Goal: Transaction & Acquisition: Book appointment/travel/reservation

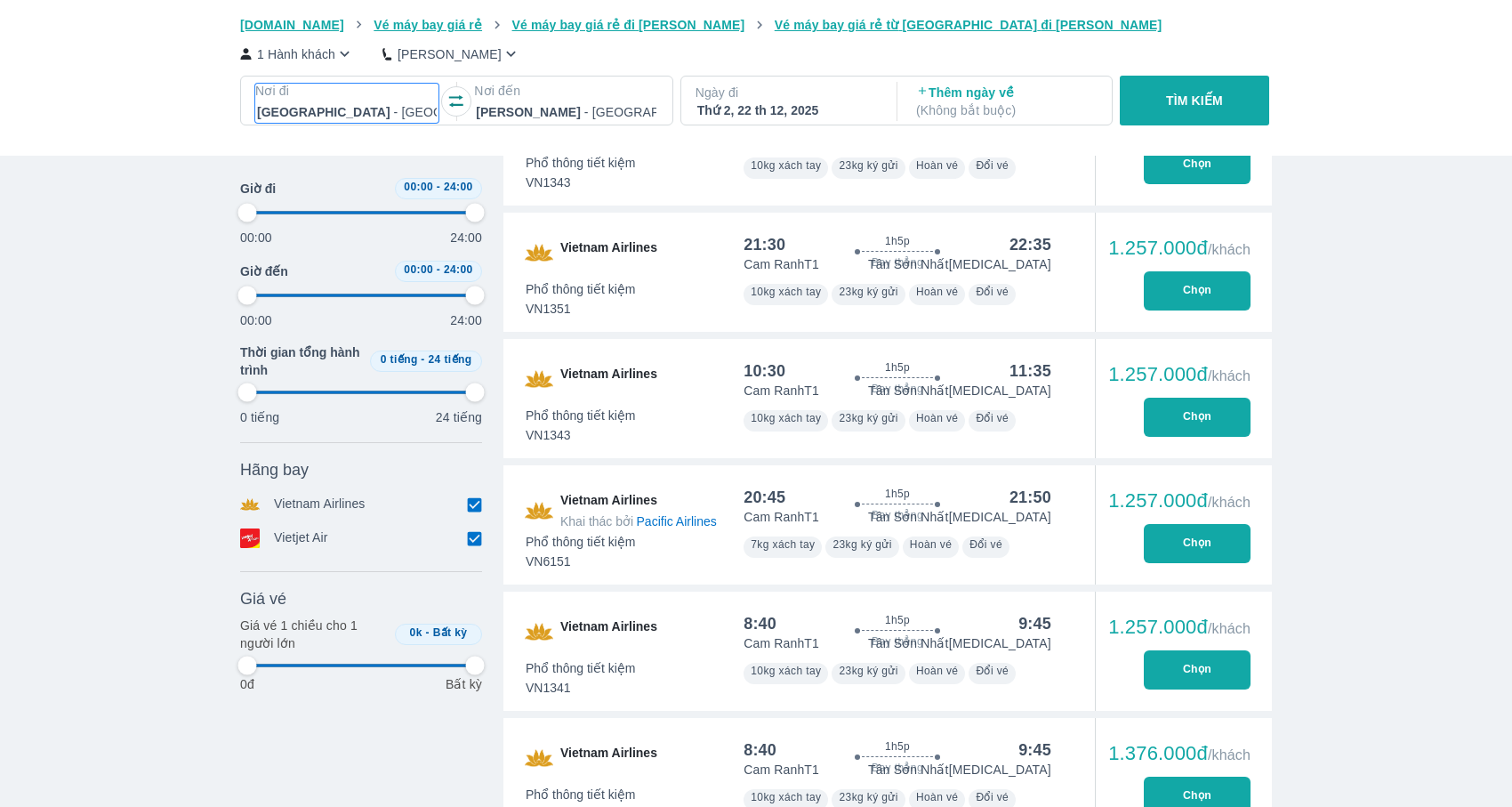
click at [378, 109] on div at bounding box center [346, 112] width 180 height 22
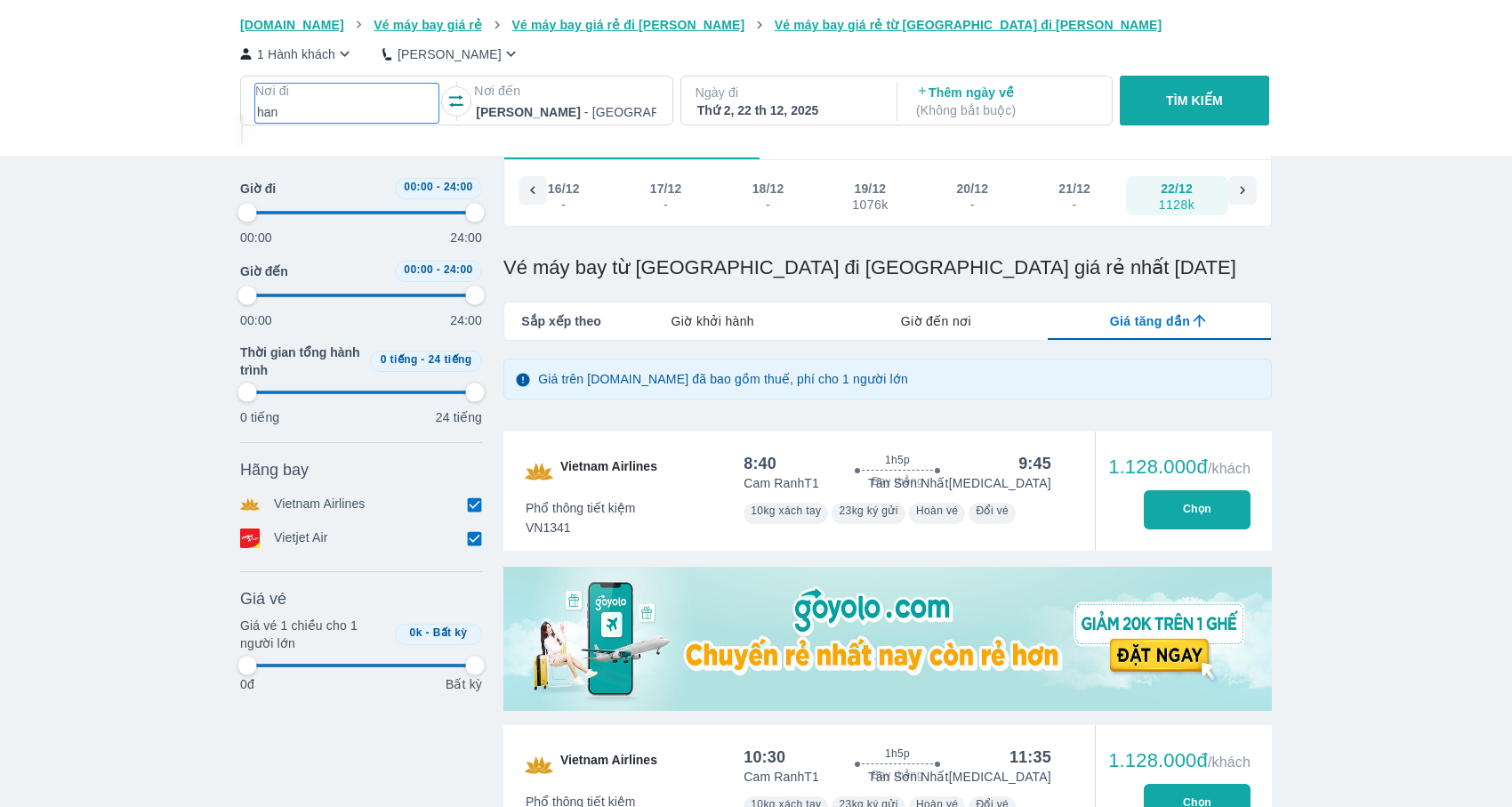
scroll to position [103, 0]
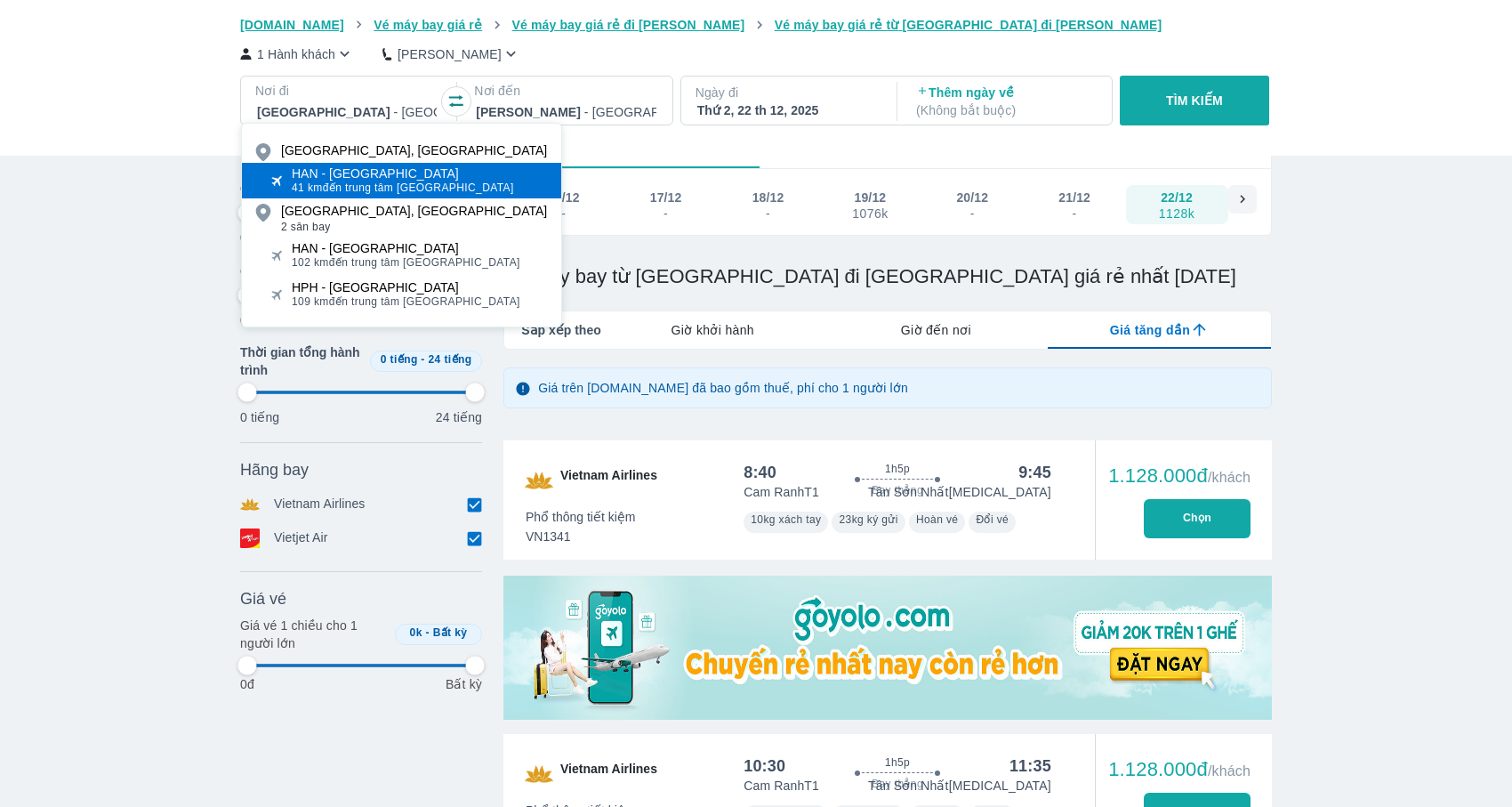
click at [386, 168] on div "HAN - [GEOGRAPHIC_DATA]" at bounding box center [402, 173] width 222 height 14
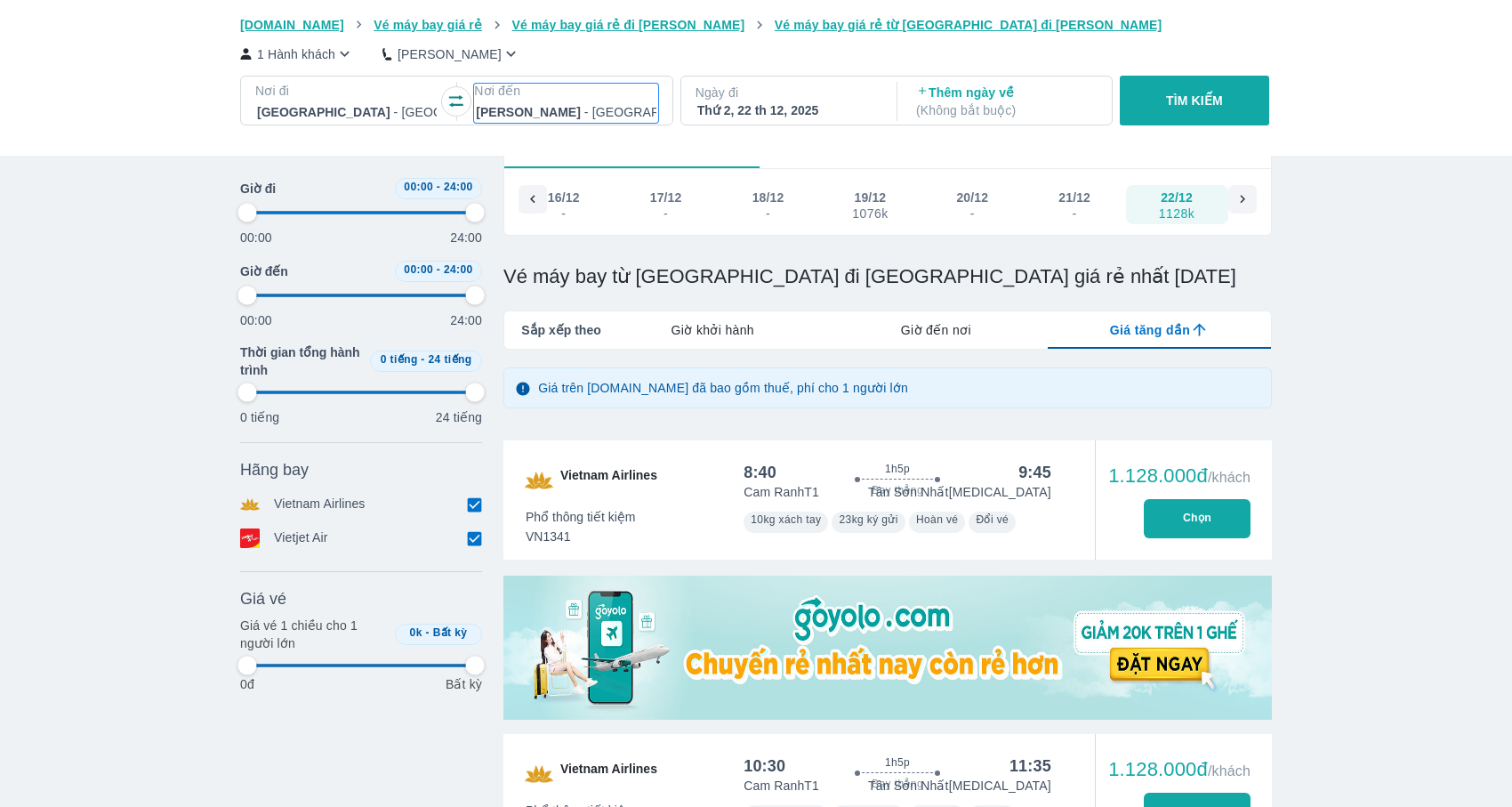
click at [578, 95] on p "Nơi đến" at bounding box center [565, 90] width 183 height 18
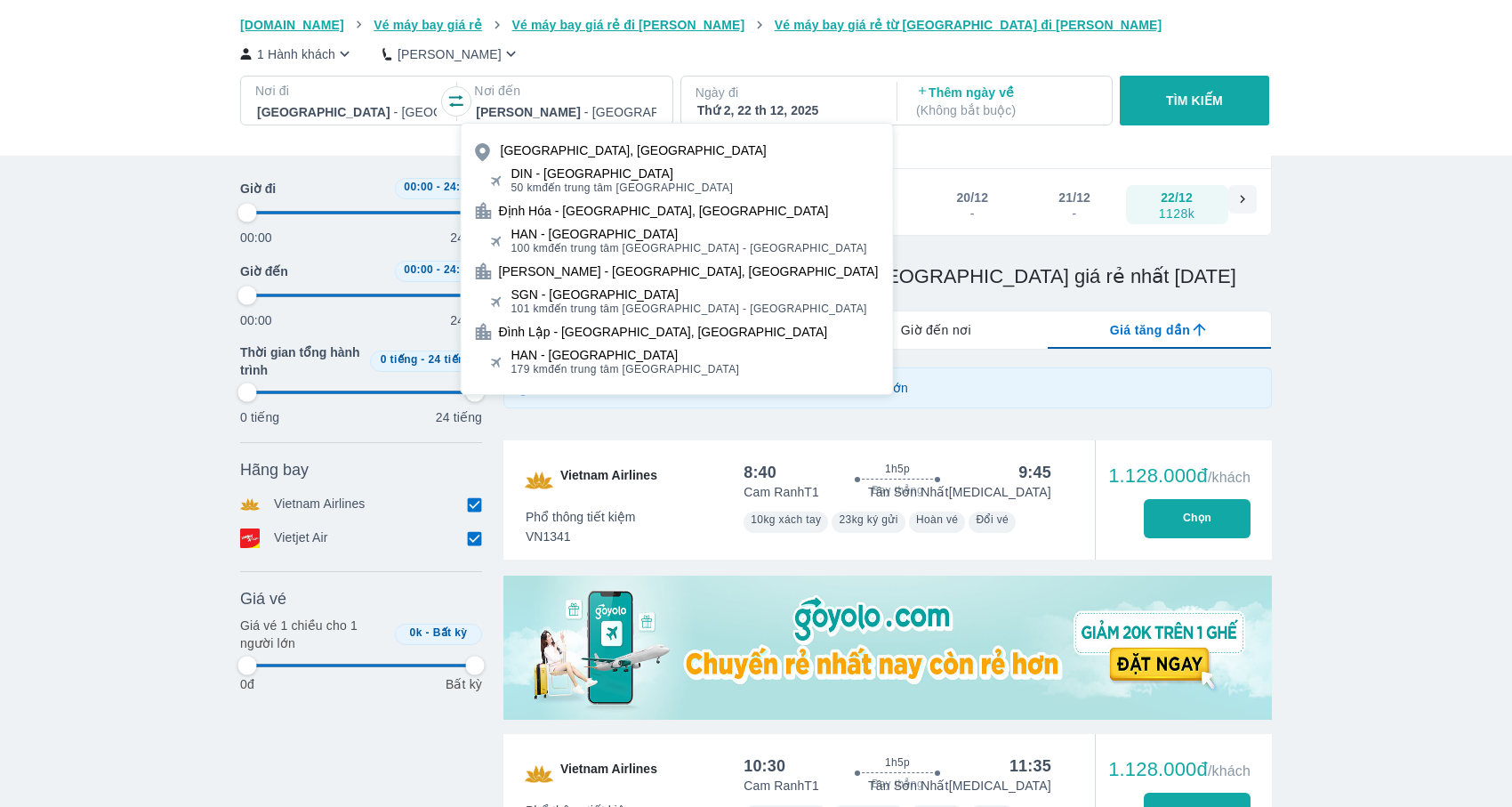
click at [615, 177] on div "DIN - [GEOGRAPHIC_DATA]" at bounding box center [622, 173] width 222 height 14
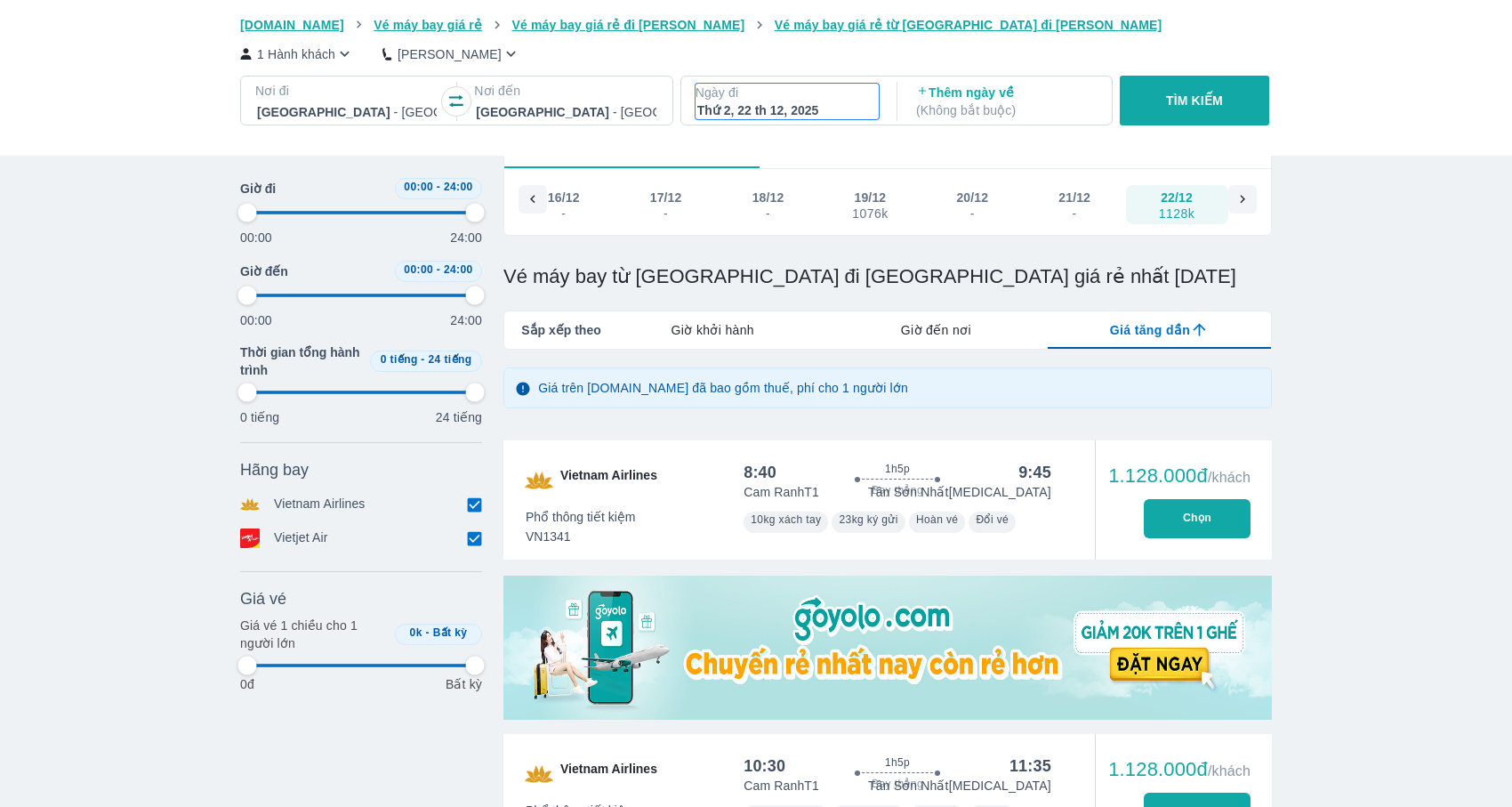
click at [802, 113] on div "Thứ 2, 22 th 12, 2025" at bounding box center [787, 110] width 180 height 18
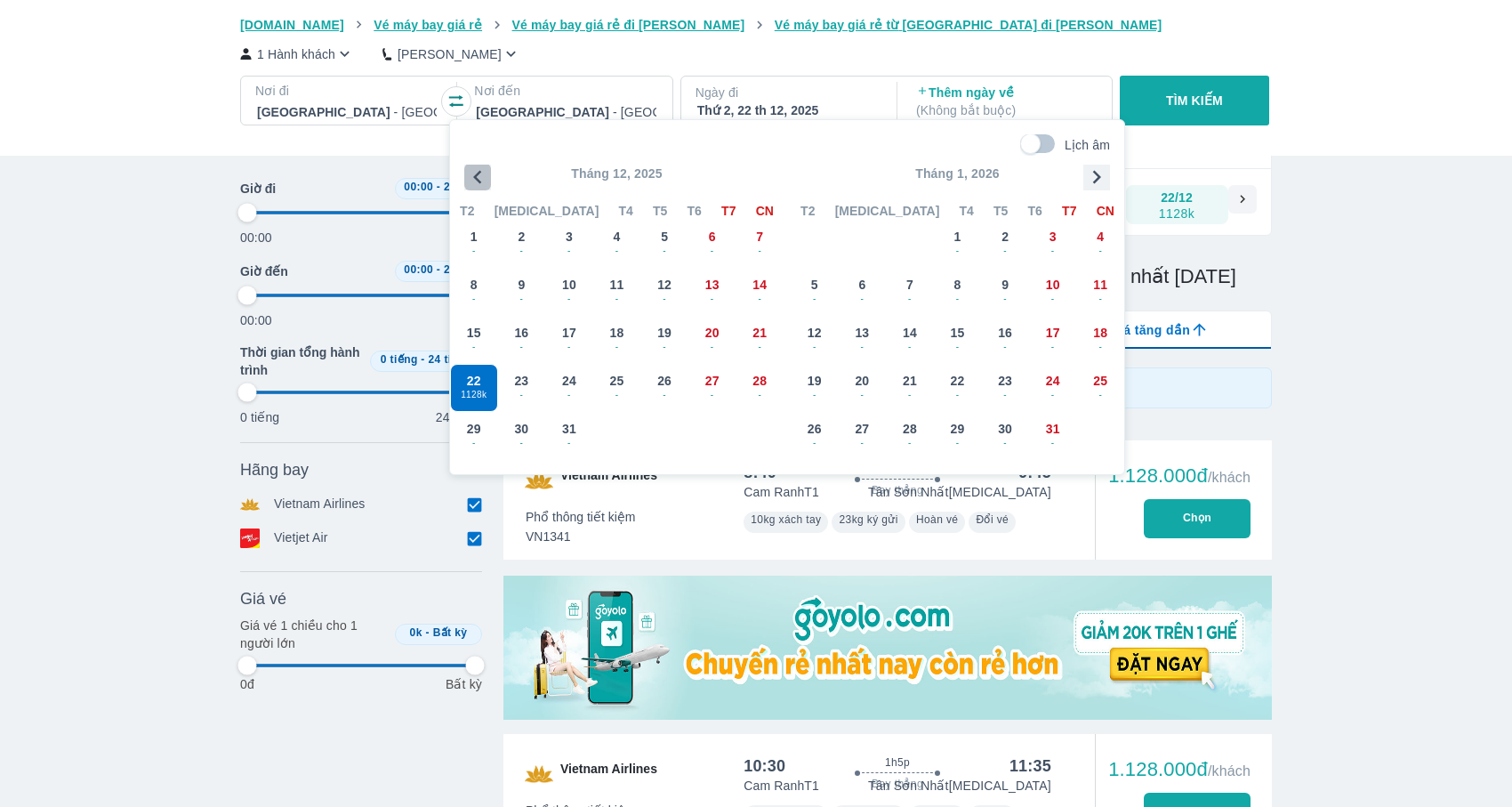
click at [477, 169] on icon "button" at bounding box center [478, 177] width 26 height 26
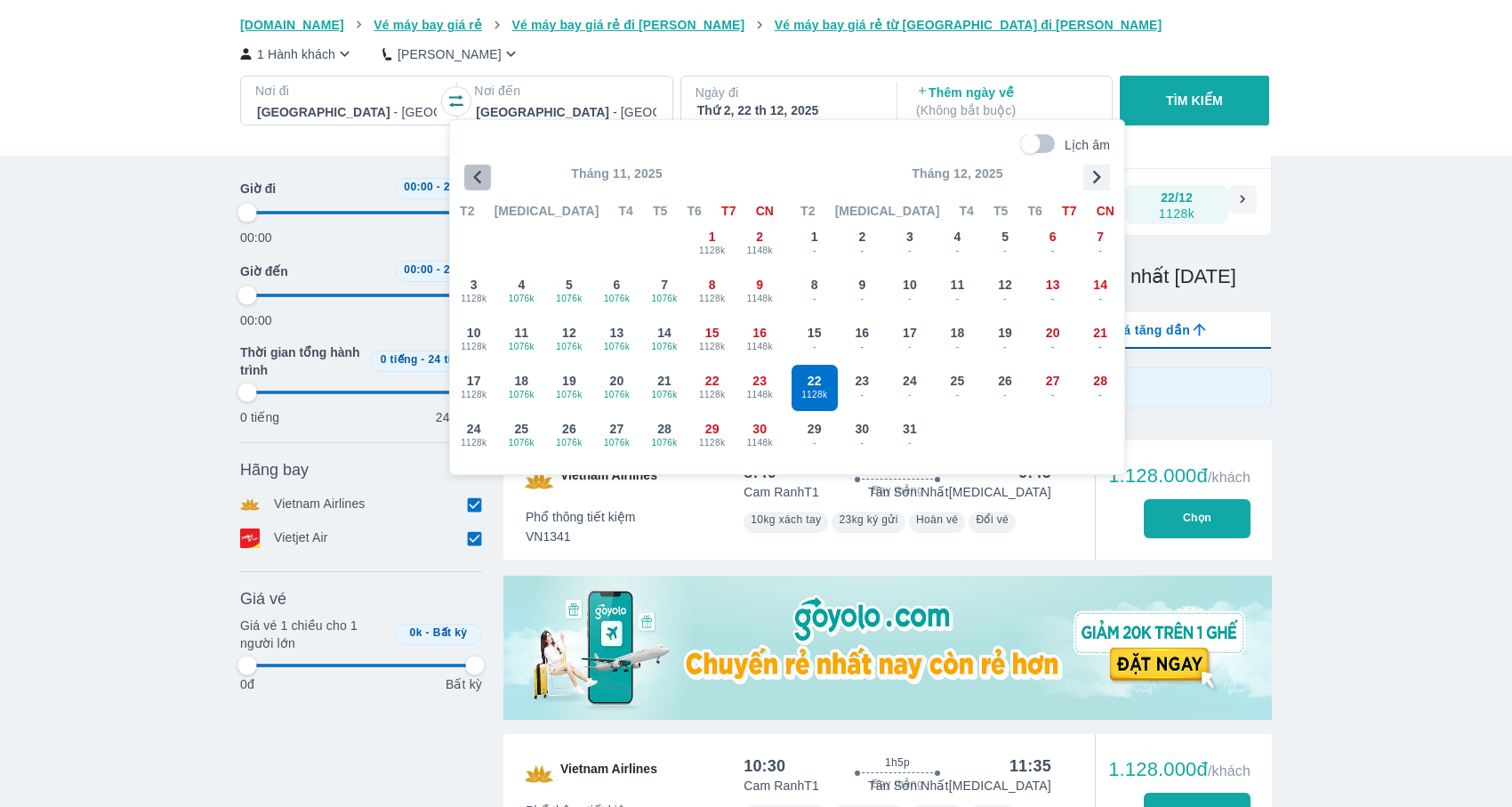
click at [477, 169] on icon "button" at bounding box center [478, 177] width 26 height 26
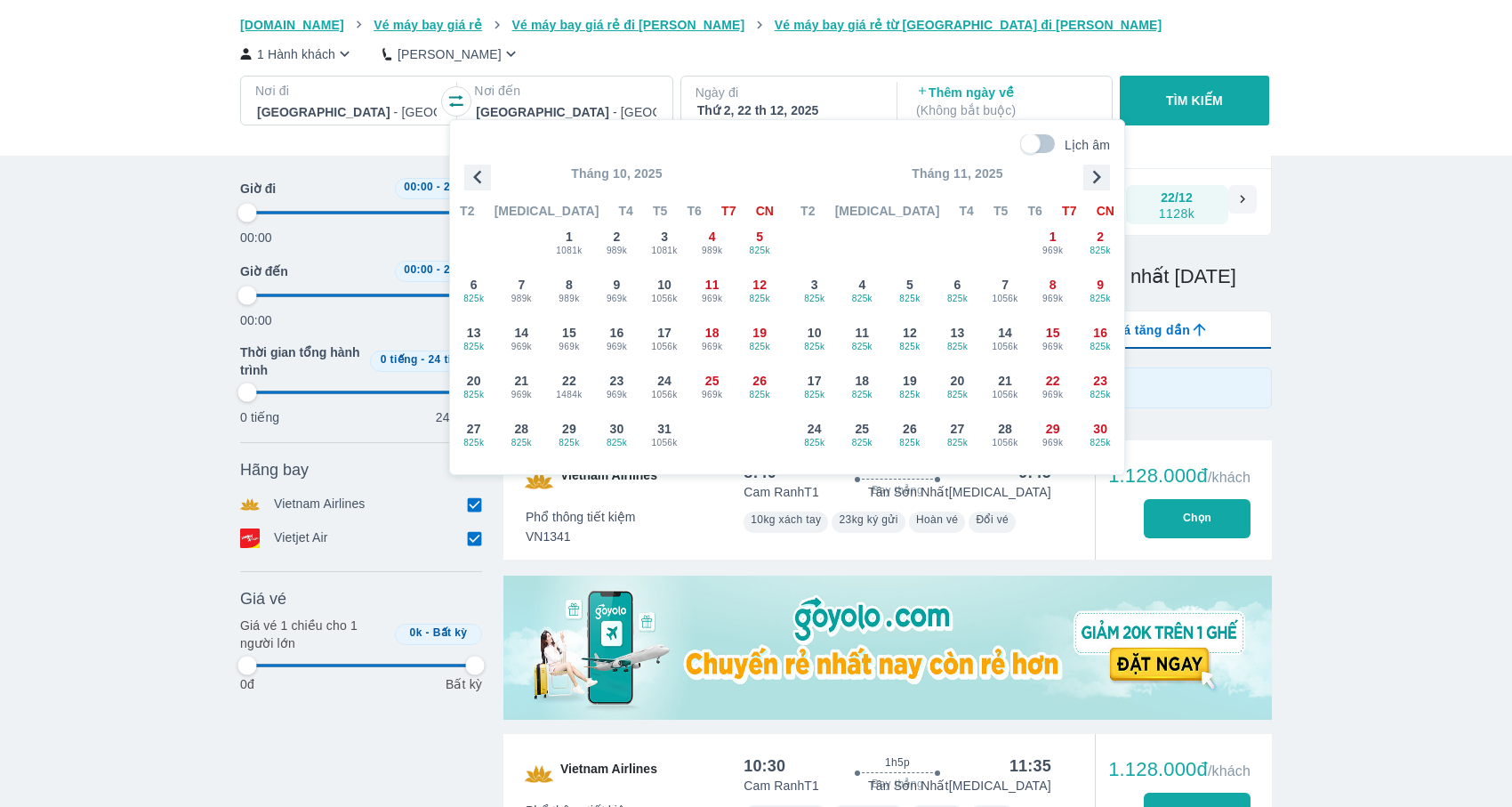
click at [477, 169] on icon "button" at bounding box center [478, 177] width 26 height 26
click at [738, 348] on span "1009k" at bounding box center [759, 346] width 46 height 14
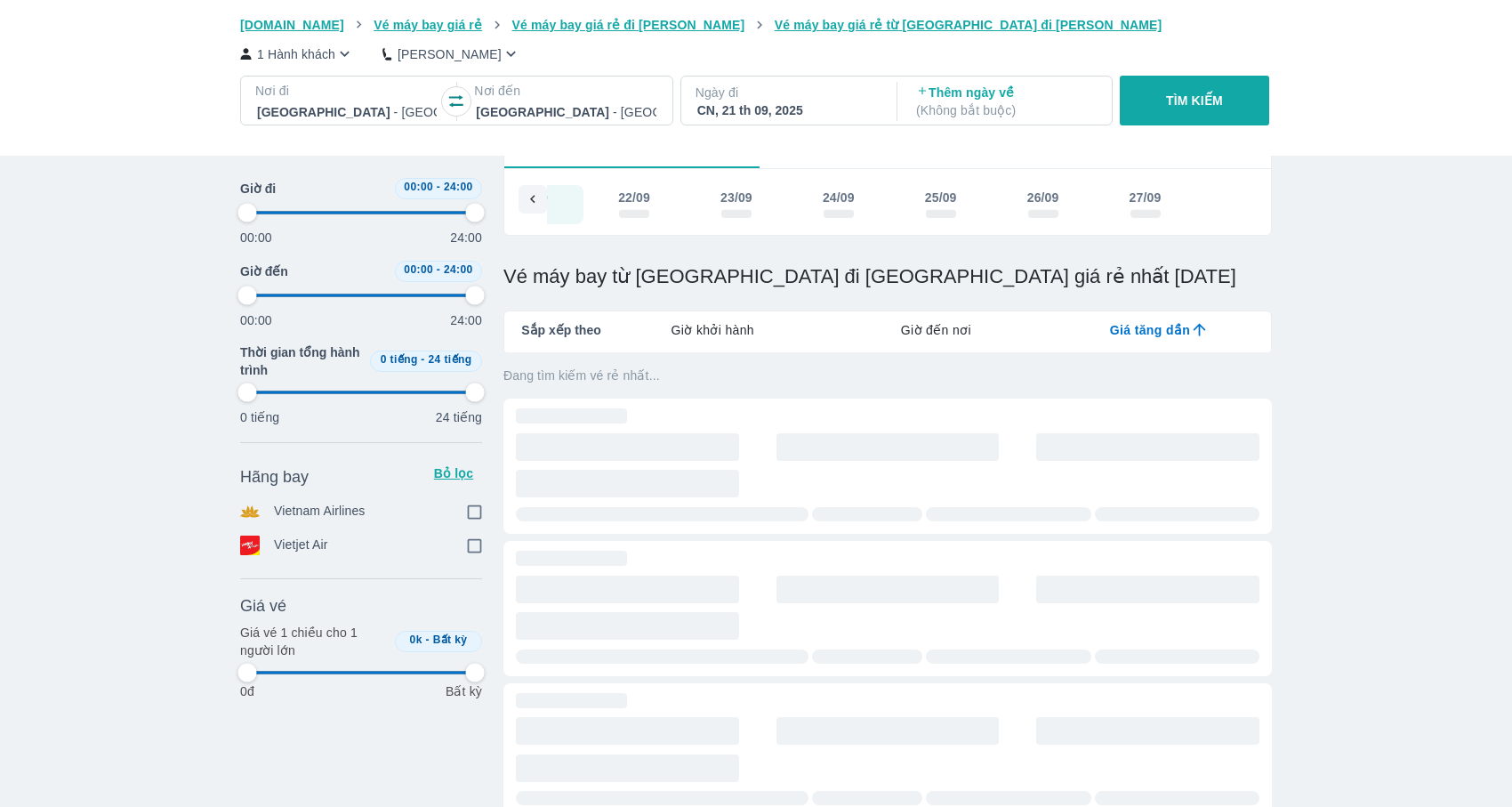
scroll to position [0, 1227]
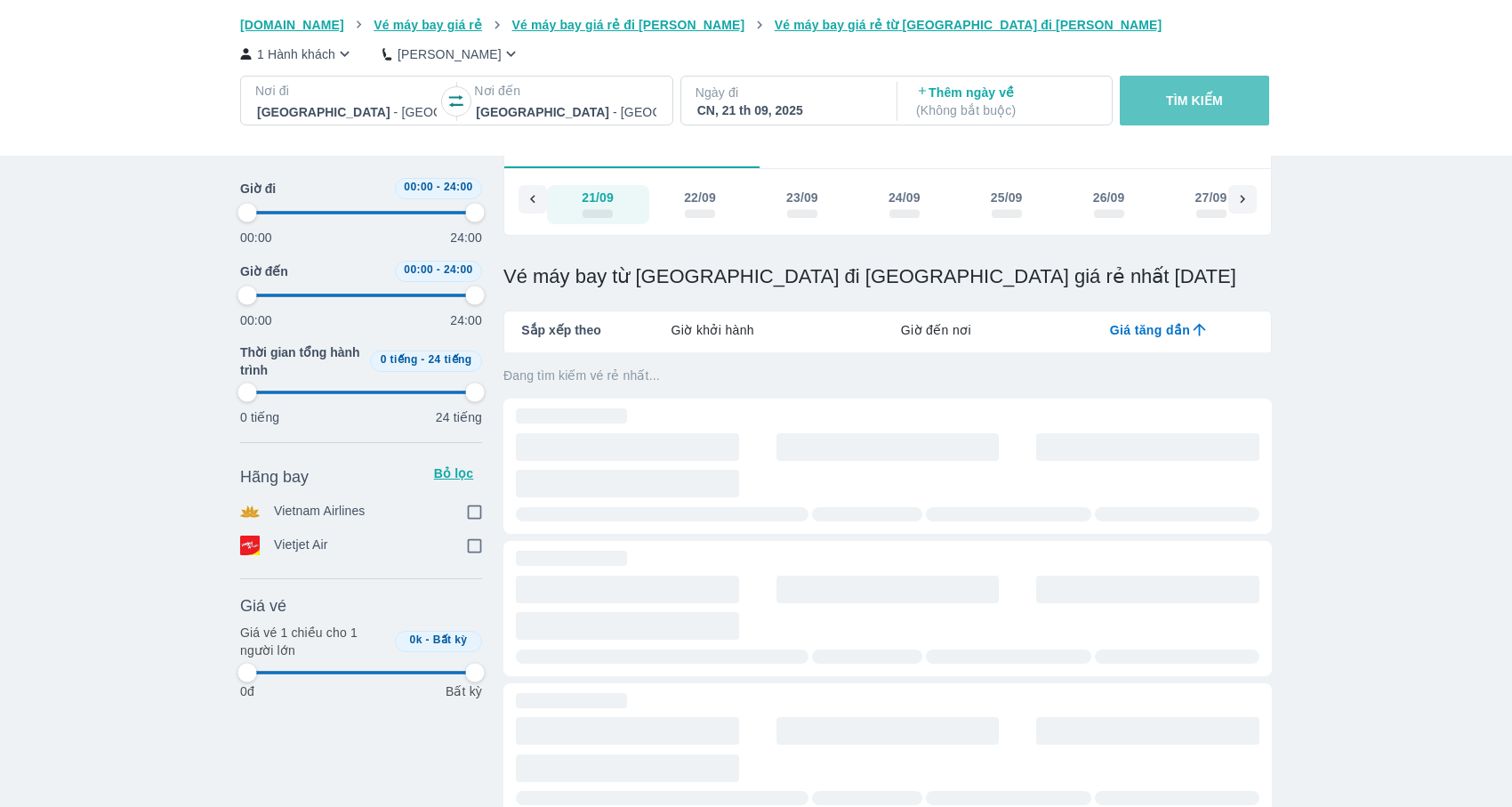
click at [1221, 105] on p "TÌM KIẾM" at bounding box center [1194, 100] width 57 height 18
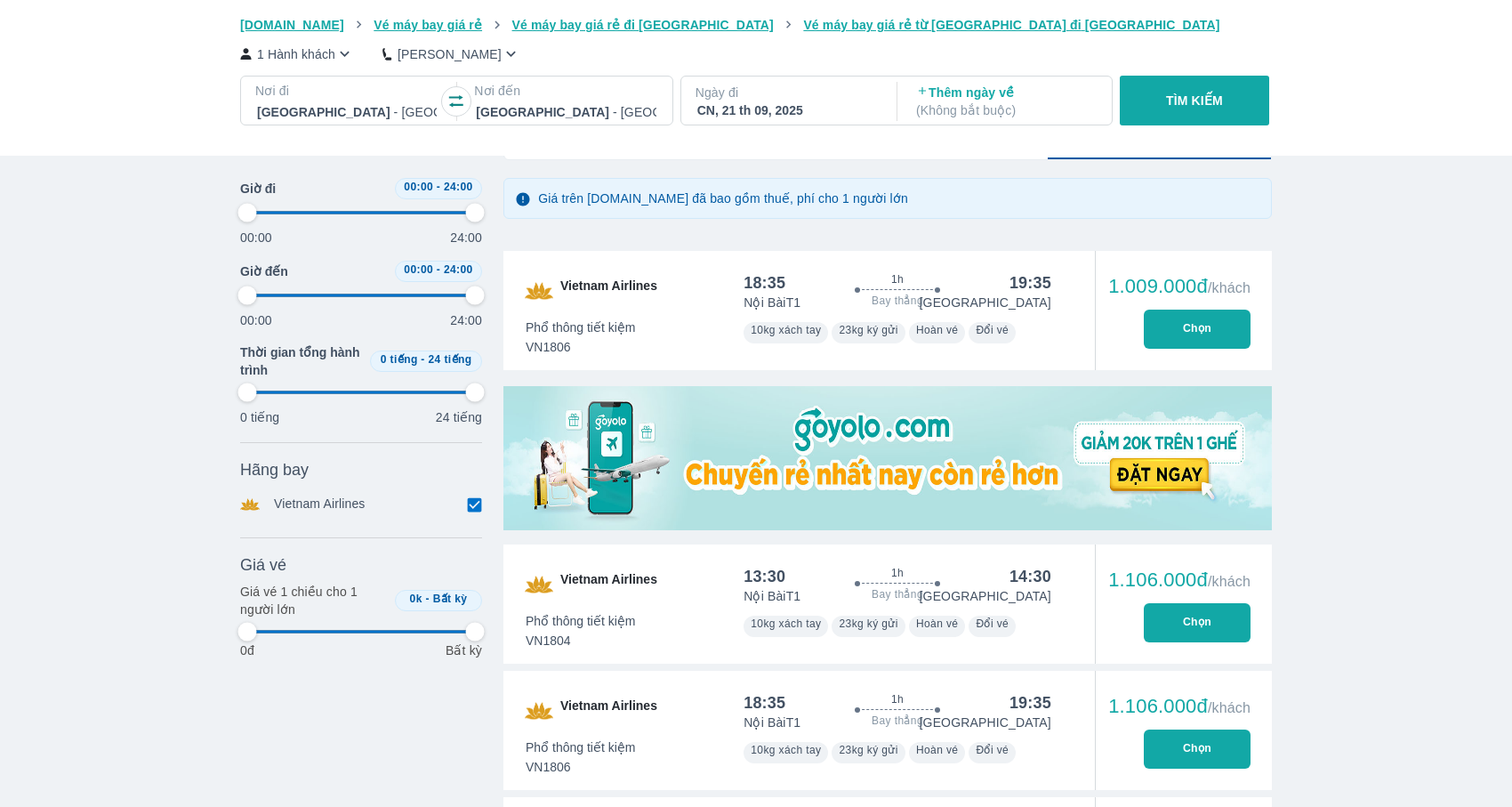
scroll to position [298, 0]
